Goal: Transaction & Acquisition: Purchase product/service

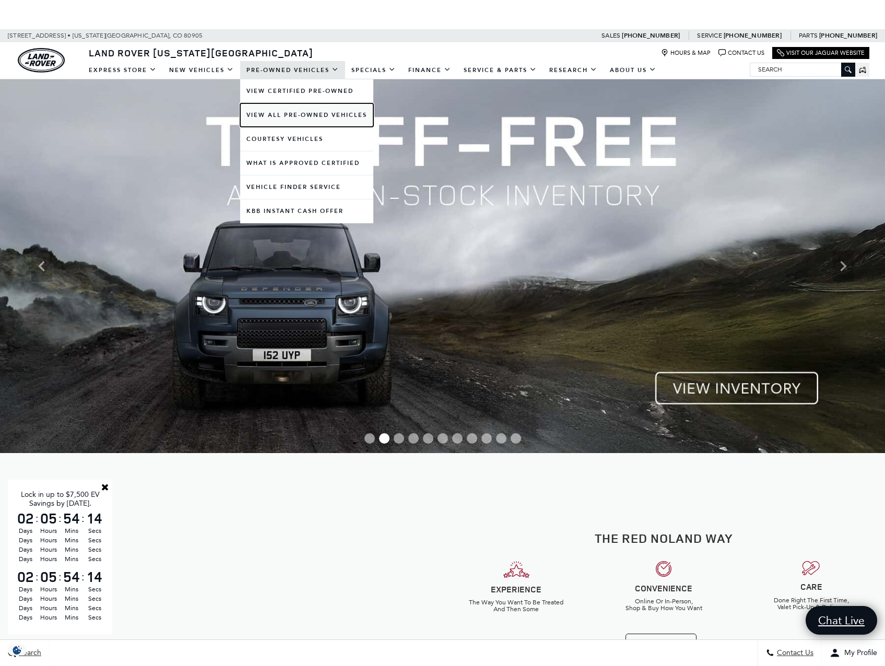
click at [281, 115] on link "View All Pre-Owned Vehicles" at bounding box center [306, 114] width 133 height 23
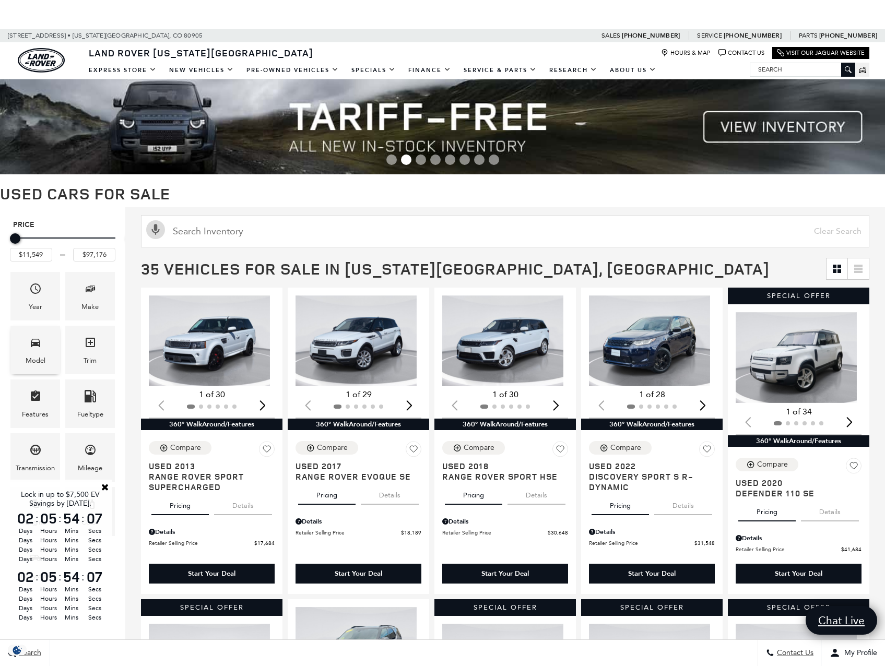
click at [42, 348] on icon "Model" at bounding box center [35, 342] width 13 height 13
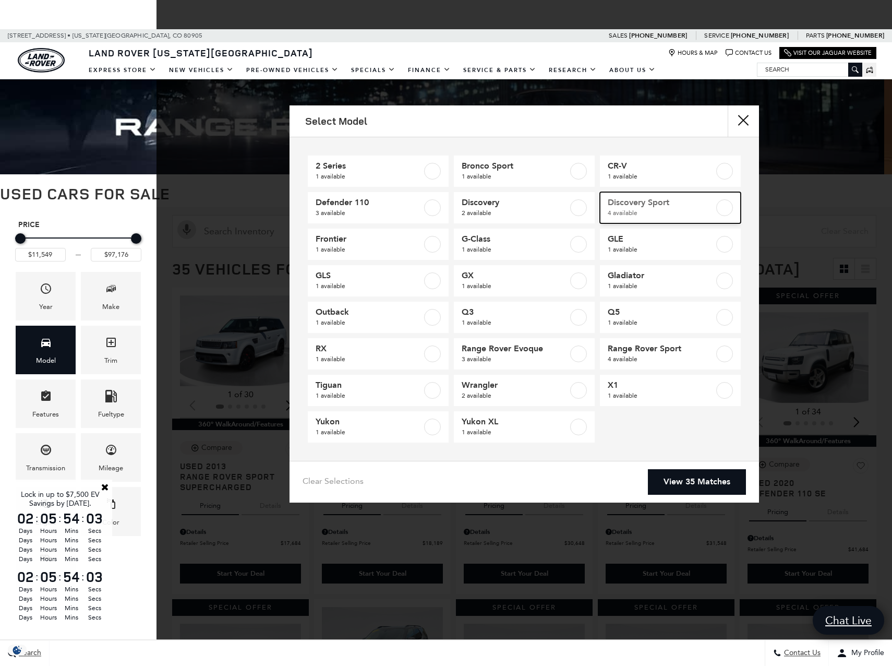
click at [725, 206] on label at bounding box center [725, 207] width 17 height 17
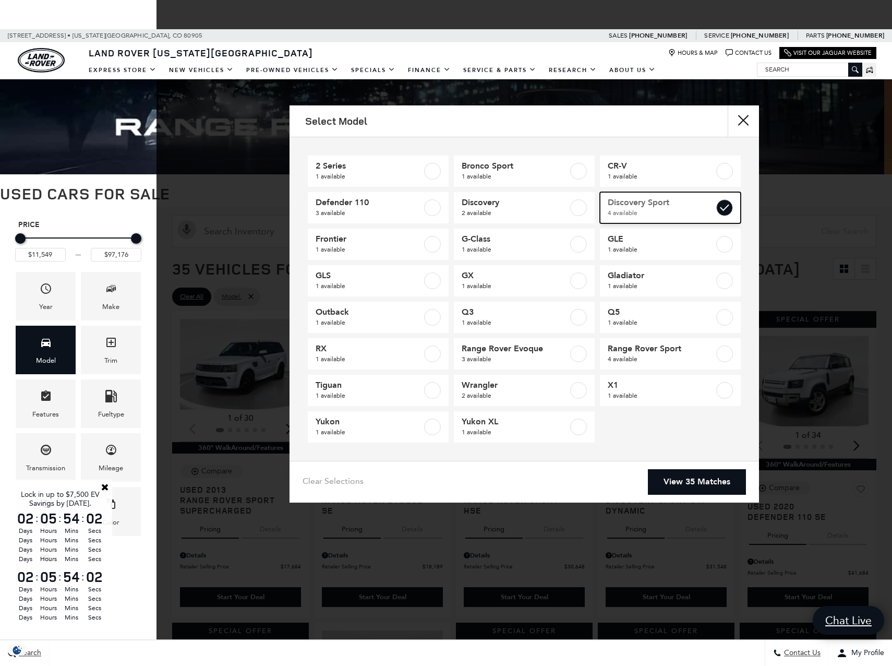
type input "$31,548"
type input "$48,720"
checkbox input "true"
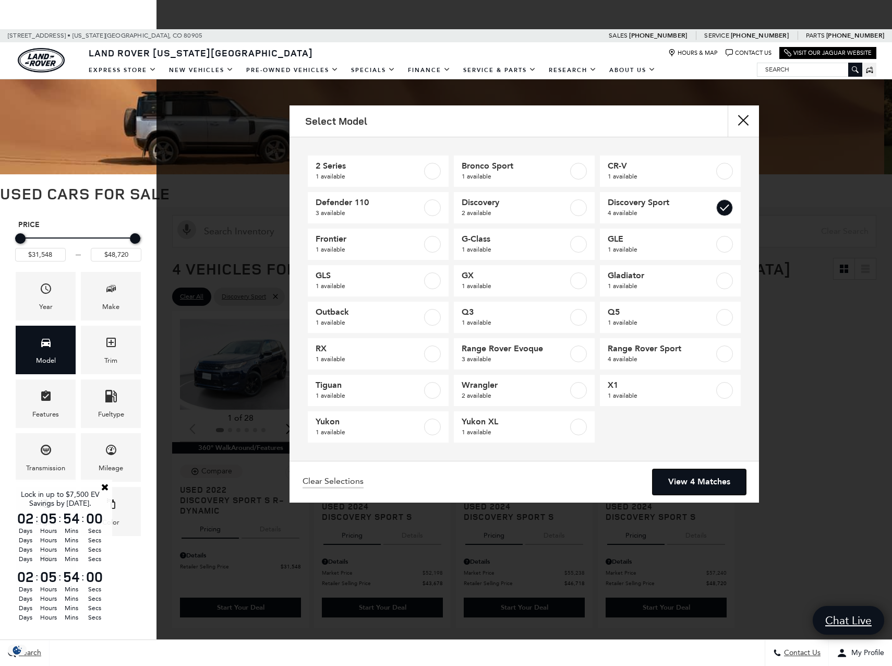
click at [698, 479] on link "View 4 Matches" at bounding box center [699, 482] width 93 height 26
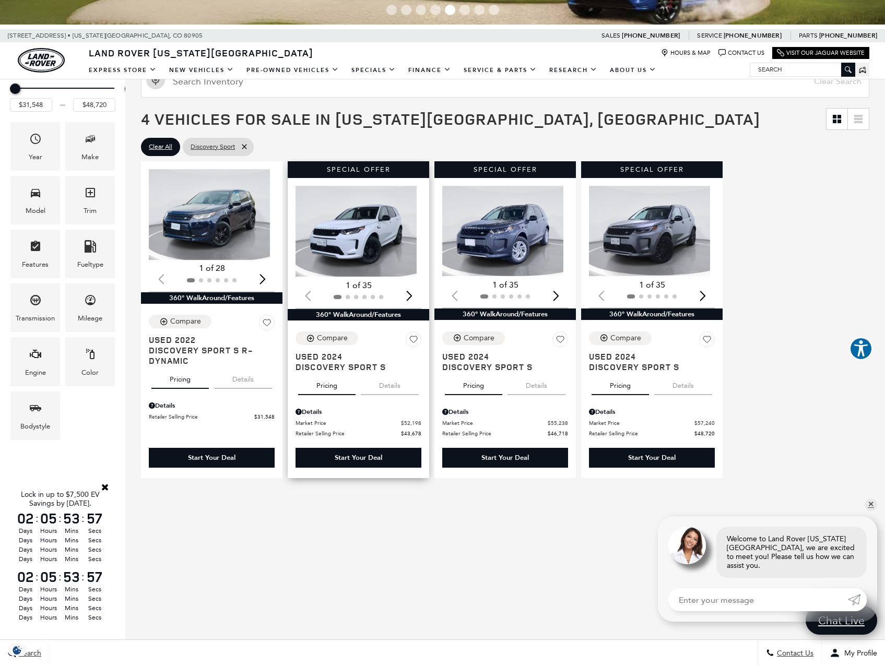
scroll to position [157, 0]
